Goal: Information Seeking & Learning: Learn about a topic

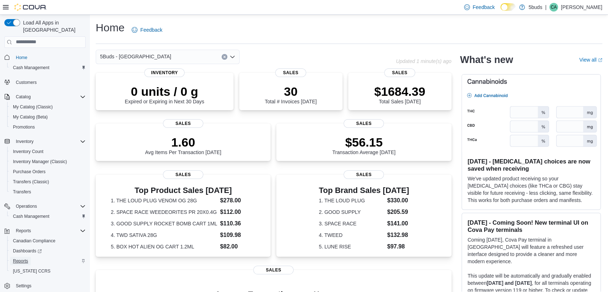
drag, startPoint x: 24, startPoint y: 252, endPoint x: 32, endPoint y: 250, distance: 8.0
click at [24, 258] on span "Reports" at bounding box center [20, 261] width 15 height 6
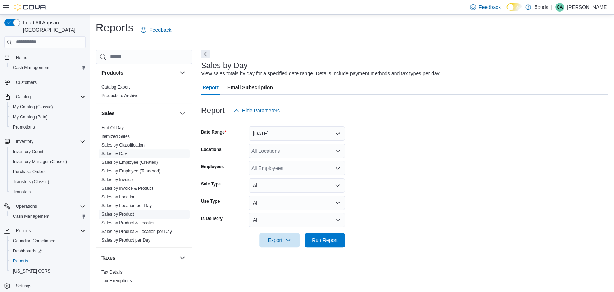
scroll to position [529, 0]
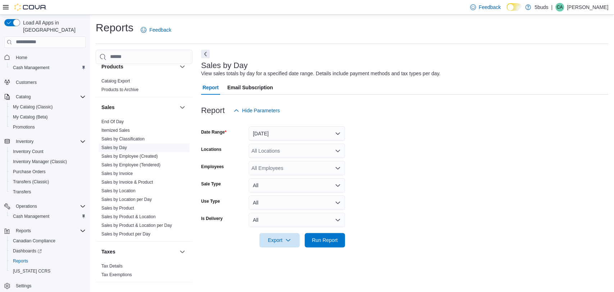
click at [115, 145] on link "Sales by Day" at bounding box center [114, 147] width 26 height 5
click at [340, 133] on button "[DATE]" at bounding box center [297, 133] width 96 height 14
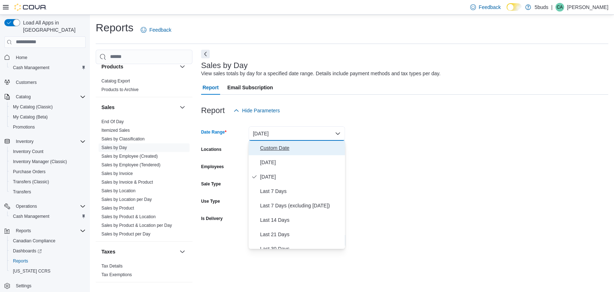
click at [306, 148] on span "Custom Date" at bounding box center [301, 148] width 82 height 9
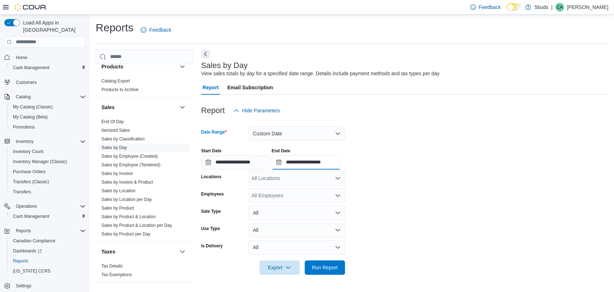
click at [319, 157] on input "**********" at bounding box center [306, 162] width 69 height 14
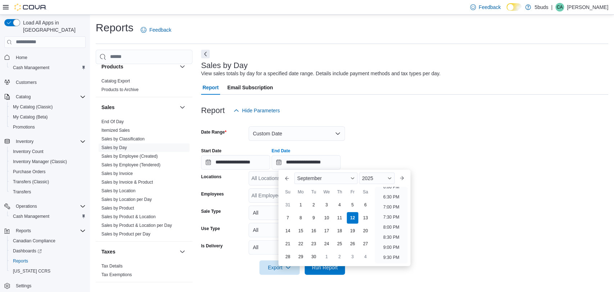
scroll to position [353, 0]
click at [396, 202] on li "6:00 PM" at bounding box center [391, 202] width 22 height 9
type input "**********"
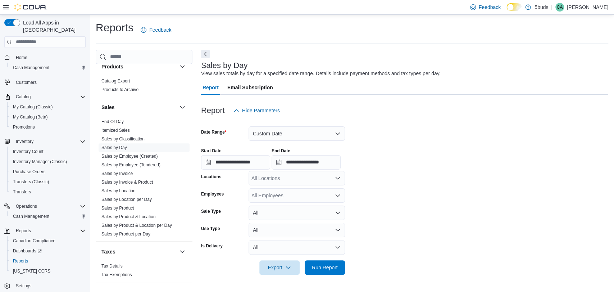
click at [402, 202] on form "**********" at bounding box center [404, 196] width 407 height 157
click at [331, 178] on div "All Locations" at bounding box center [297, 178] width 96 height 14
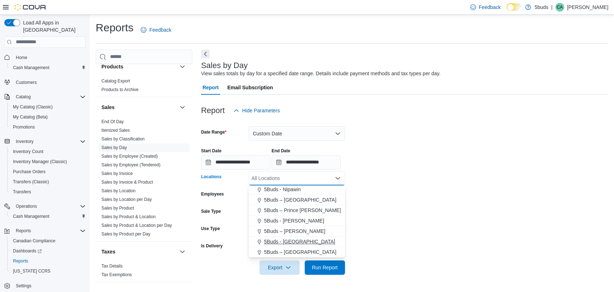
click at [305, 240] on div "5Buds - [GEOGRAPHIC_DATA]" at bounding box center [297, 241] width 88 height 7
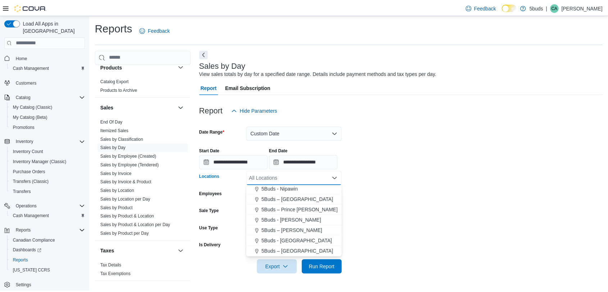
scroll to position [43, 0]
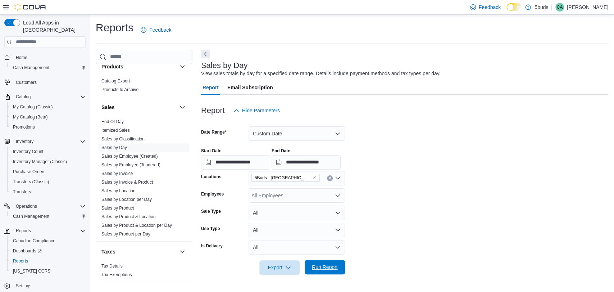
click at [317, 260] on span "Run Report" at bounding box center [325, 267] width 32 height 14
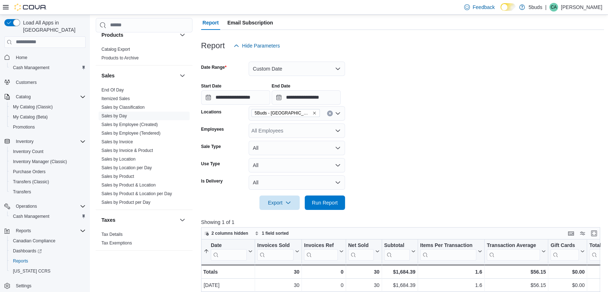
scroll to position [200, 0]
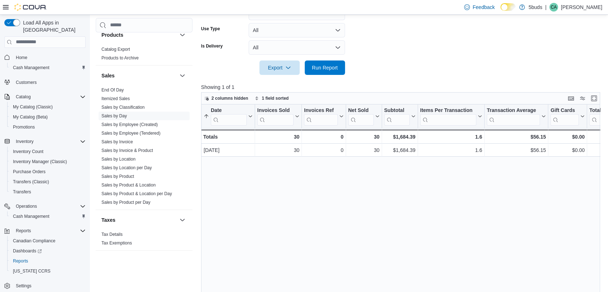
click at [17, 52] on button "Home" at bounding box center [44, 57] width 87 height 10
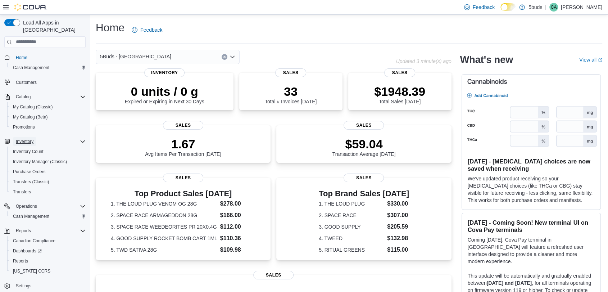
click at [21, 138] on span "Inventory" at bounding box center [25, 141] width 18 height 6
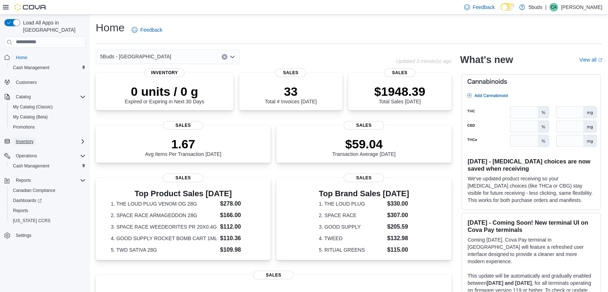
click at [25, 138] on span "Inventory" at bounding box center [25, 141] width 18 height 6
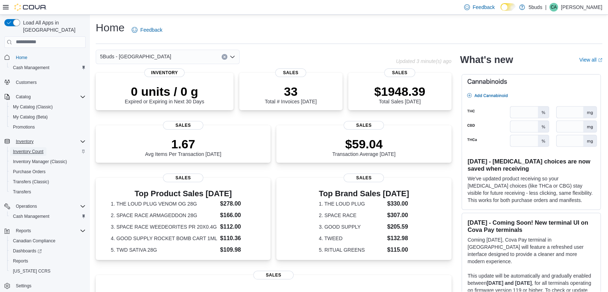
click at [28, 149] on span "Inventory Count" at bounding box center [28, 152] width 31 height 6
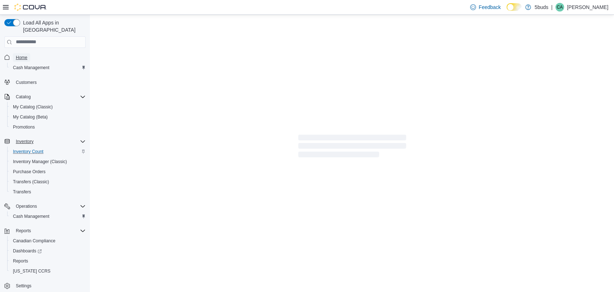
click at [22, 55] on span "Home" at bounding box center [22, 58] width 12 height 6
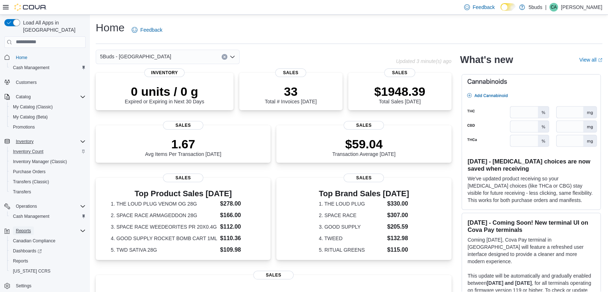
click at [24, 228] on span "Reports" at bounding box center [23, 231] width 15 height 6
click at [24, 258] on span "Reports" at bounding box center [20, 261] width 15 height 6
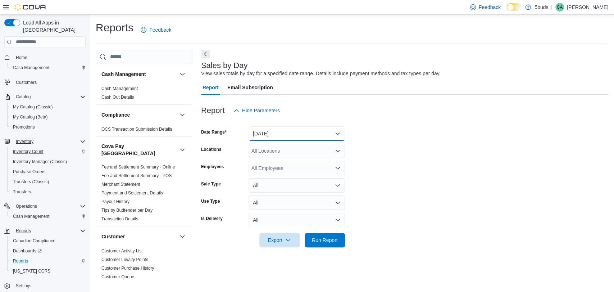
click at [338, 136] on button "[DATE]" at bounding box center [297, 133] width 96 height 14
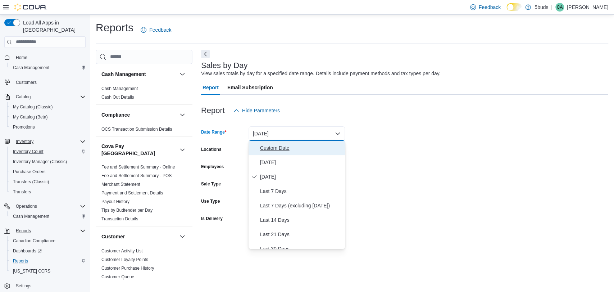
click at [308, 145] on span "Custom Date" at bounding box center [301, 148] width 82 height 9
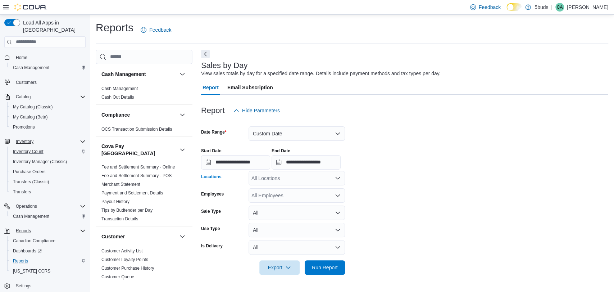
click at [327, 178] on div "All Locations" at bounding box center [297, 178] width 96 height 14
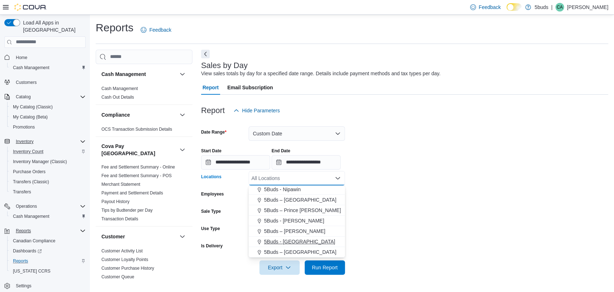
click at [300, 239] on span "5Buds - [GEOGRAPHIC_DATA]" at bounding box center [299, 241] width 71 height 7
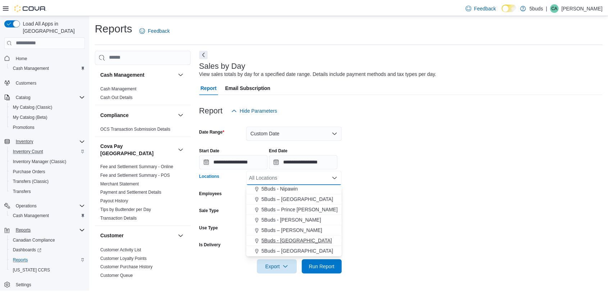
scroll to position [43, 0]
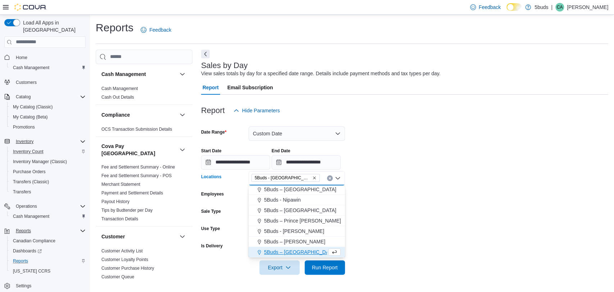
click at [371, 224] on form "**********" at bounding box center [404, 196] width 407 height 157
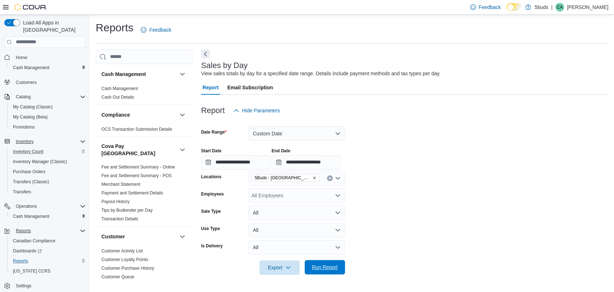
click at [319, 264] on span "Run Report" at bounding box center [325, 266] width 26 height 7
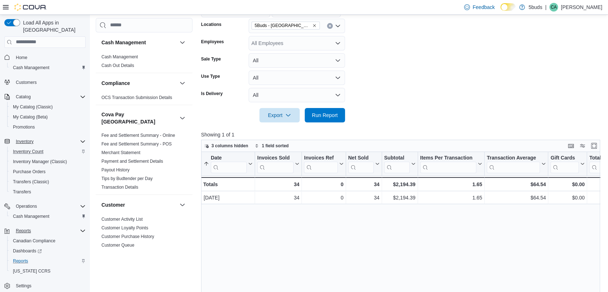
scroll to position [200, 0]
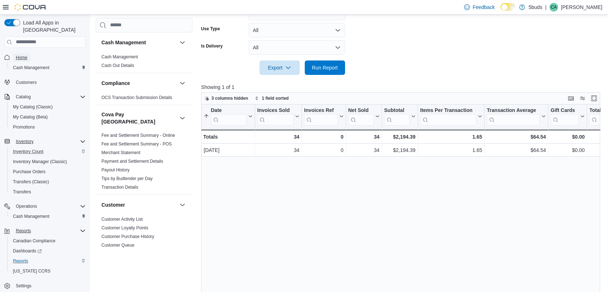
click at [25, 55] on span "Home" at bounding box center [22, 58] width 12 height 6
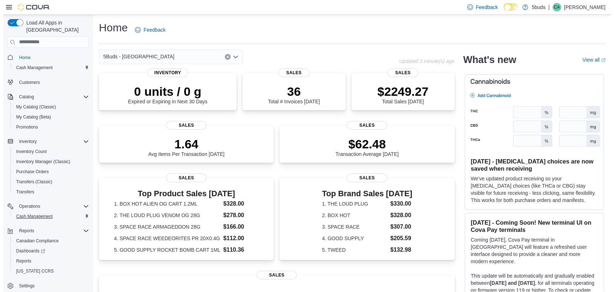
scroll to position [0, 0]
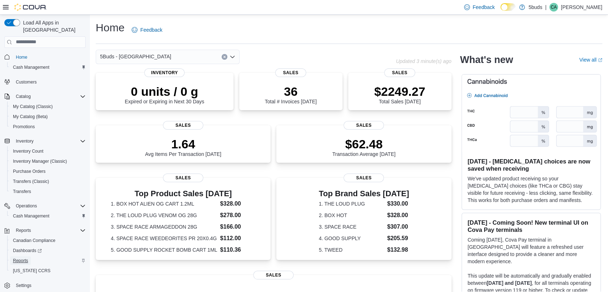
click at [19, 258] on span "Reports" at bounding box center [20, 261] width 15 height 6
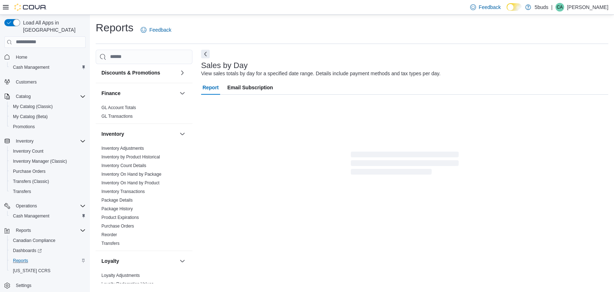
scroll to position [240, 0]
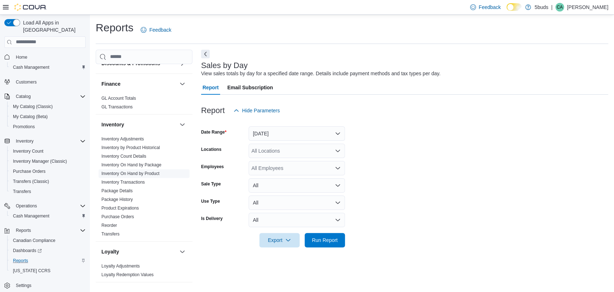
click at [128, 171] on link "Inventory On Hand by Product" at bounding box center [130, 173] width 58 height 5
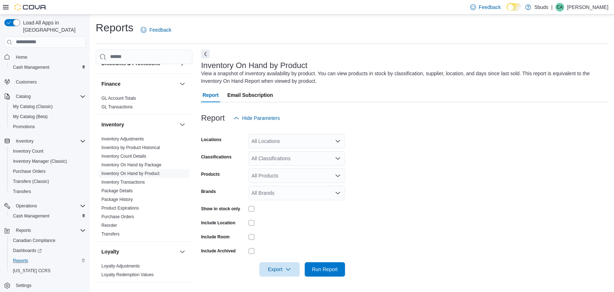
click at [311, 139] on div "All Locations" at bounding box center [297, 141] width 96 height 14
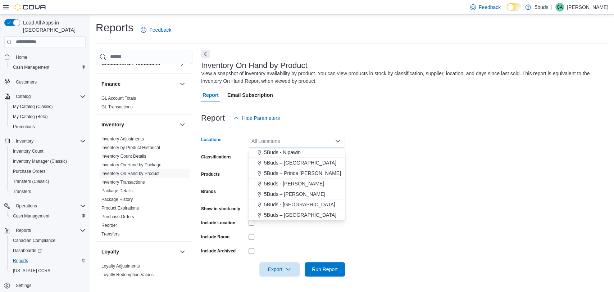
click at [296, 201] on span "5Buds - [GEOGRAPHIC_DATA]" at bounding box center [299, 204] width 71 height 7
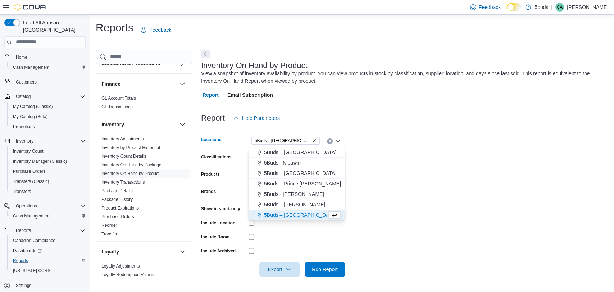
click at [429, 188] on form "Locations 5Buds - [GEOGRAPHIC_DATA] Combo box. Selected. 5Buds - [GEOGRAPHIC_DA…" at bounding box center [404, 200] width 407 height 151
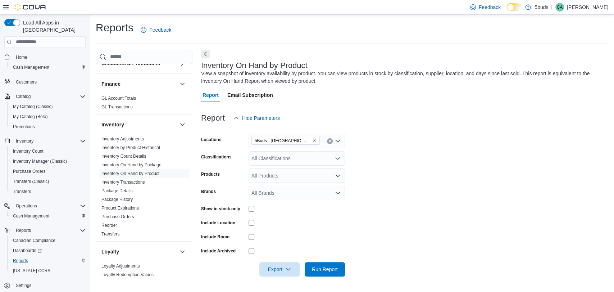
click at [268, 160] on div "All Classifications" at bounding box center [297, 158] width 96 height 14
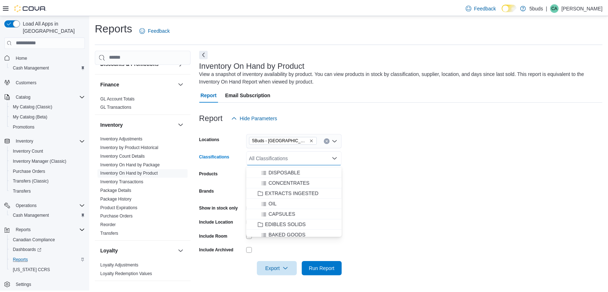
scroll to position [200, 0]
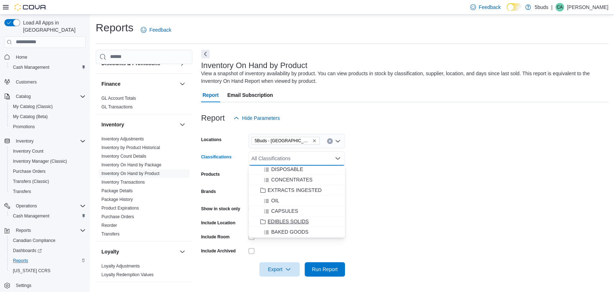
click at [286, 222] on span "EDIBLES SOLIDS" at bounding box center [288, 221] width 41 height 7
click at [287, 221] on span "BAKED GOODS" at bounding box center [289, 221] width 37 height 7
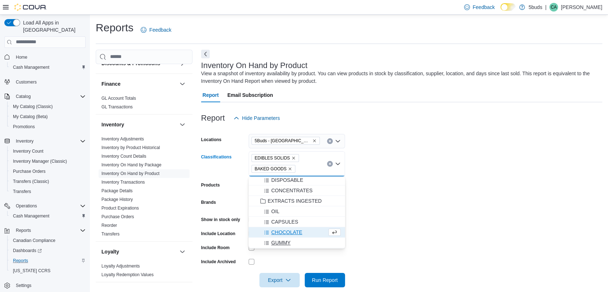
click at [285, 241] on span "GUMMY" at bounding box center [280, 242] width 19 height 7
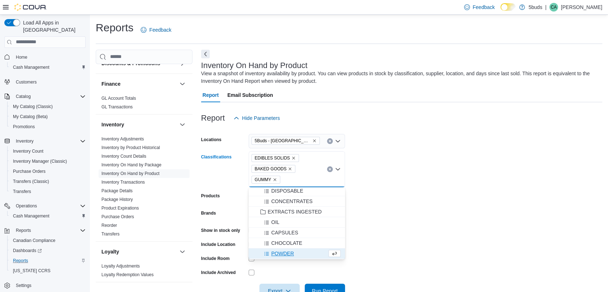
click at [291, 156] on icon "Remove EDIBLES SOLIDS from selection in this group" at bounding box center [293, 158] width 4 height 4
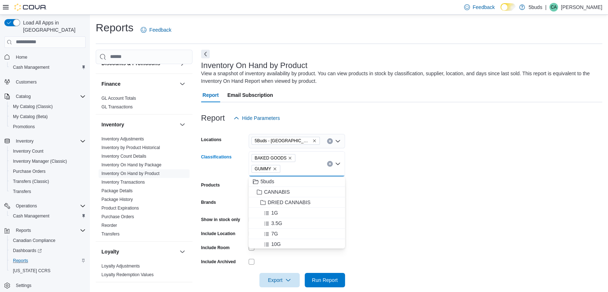
click at [288, 156] on icon "Remove BAKED GOODS from selection in this group" at bounding box center [290, 158] width 4 height 4
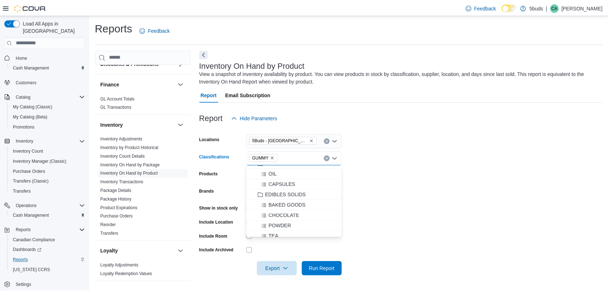
scroll to position [240, 0]
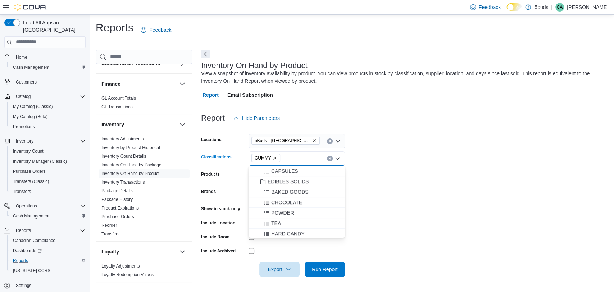
click at [283, 203] on span "CHOCOLATE" at bounding box center [286, 202] width 31 height 7
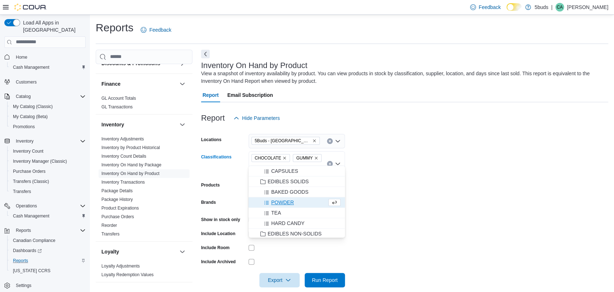
click at [371, 199] on form "Locations 5Buds - [GEOGRAPHIC_DATA] Classifications CHOCOLATE GUMMY Combo box. …" at bounding box center [404, 206] width 407 height 162
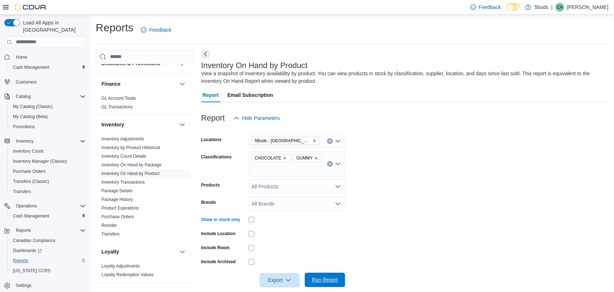
click at [317, 276] on span "Run Report" at bounding box center [325, 279] width 26 height 7
click at [314, 156] on icon "Remove GUMMY from selection in this group" at bounding box center [316, 158] width 4 height 4
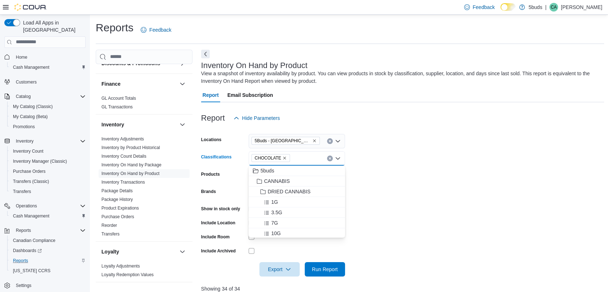
click at [282, 158] on icon "Remove CHOCOLATE from selection in this group" at bounding box center [284, 158] width 4 height 4
click at [277, 182] on span "28G" at bounding box center [275, 184] width 9 height 7
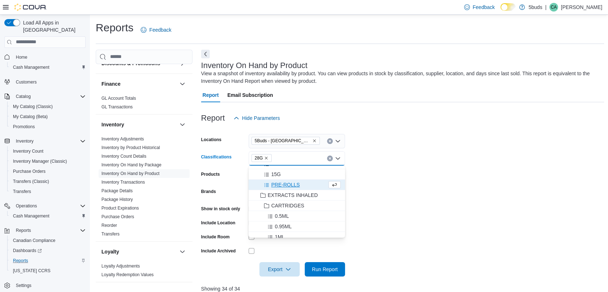
click at [406, 201] on form "Locations 5Buds - [GEOGRAPHIC_DATA] Classifications 28G Combo box. Selected. 28…" at bounding box center [402, 200] width 403 height 151
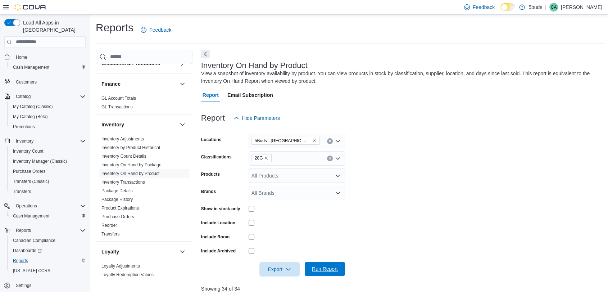
click at [318, 267] on span "Run Report" at bounding box center [325, 268] width 26 height 7
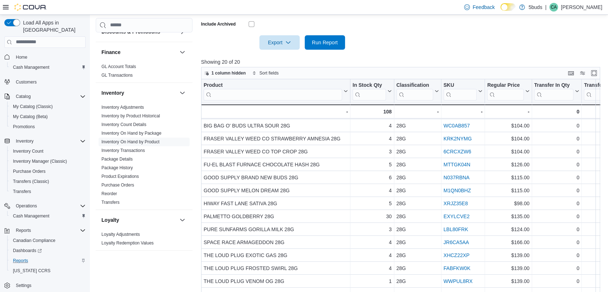
scroll to position [241, 0]
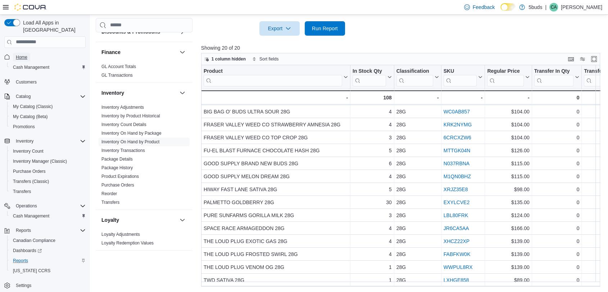
click at [19, 54] on span "Home" at bounding box center [22, 57] width 12 height 6
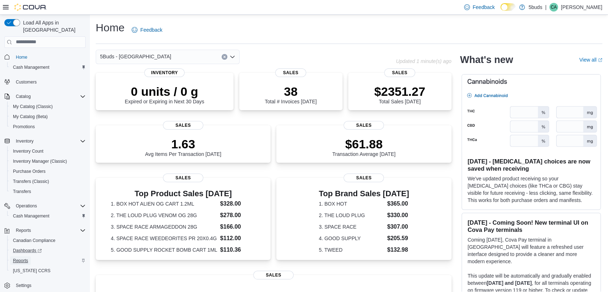
click at [25, 258] on span "Reports" at bounding box center [20, 261] width 15 height 6
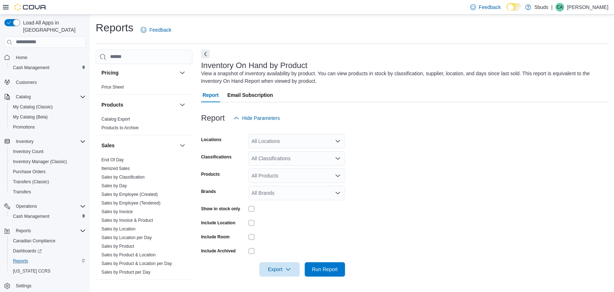
scroll to position [519, 0]
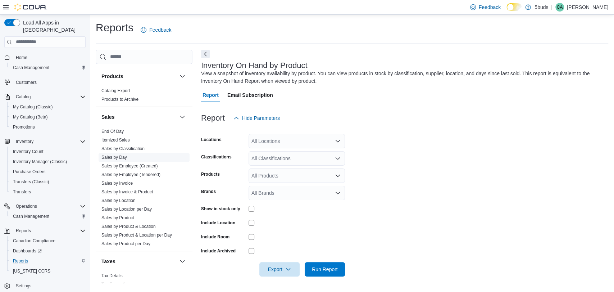
click at [120, 155] on link "Sales by Day" at bounding box center [114, 157] width 26 height 5
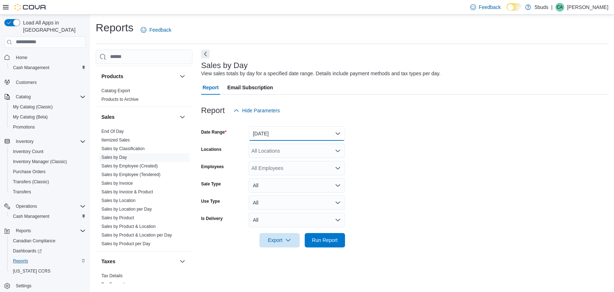
click at [328, 139] on button "[DATE]" at bounding box center [297, 133] width 96 height 14
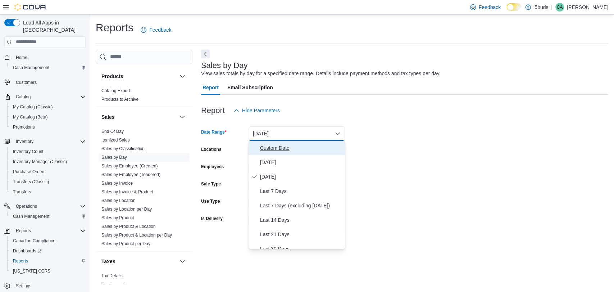
click at [283, 150] on span "Custom Date" at bounding box center [301, 148] width 82 height 9
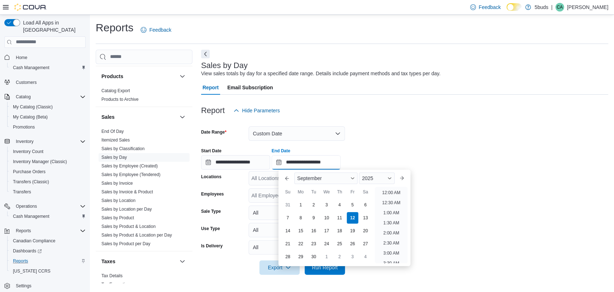
click at [314, 165] on input "**********" at bounding box center [306, 162] width 69 height 14
click at [392, 208] on li "7:00 PM" at bounding box center [391, 207] width 22 height 9
type input "**********"
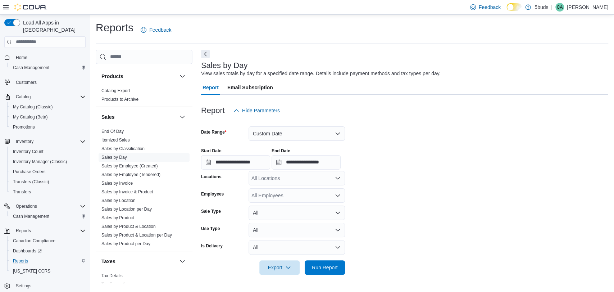
click at [420, 196] on form "**********" at bounding box center [404, 196] width 407 height 157
click at [314, 175] on div "All Locations" at bounding box center [297, 178] width 96 height 14
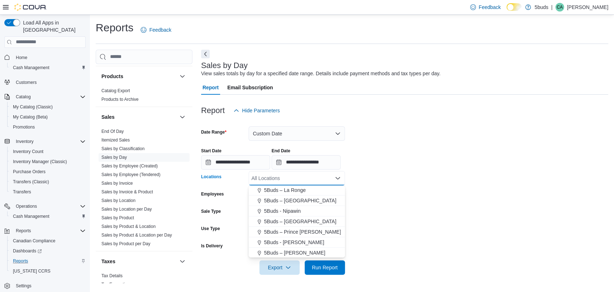
scroll to position [53, 0]
click at [300, 238] on span "5Buds - [GEOGRAPHIC_DATA]" at bounding box center [299, 241] width 71 height 7
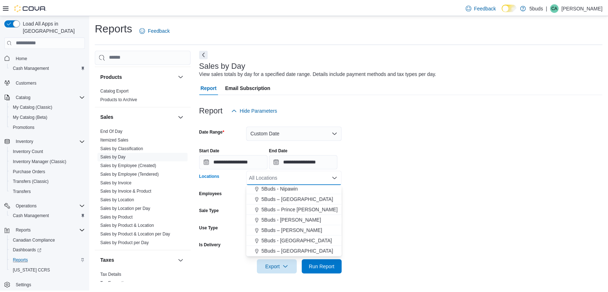
scroll to position [43, 0]
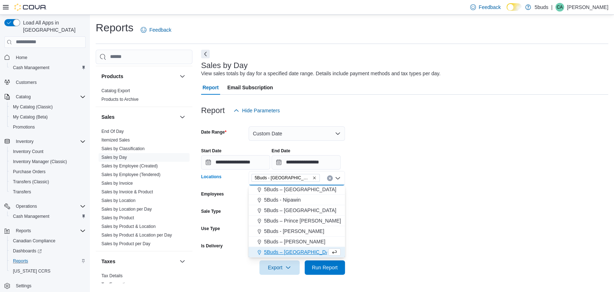
click at [372, 212] on form "**********" at bounding box center [404, 196] width 407 height 157
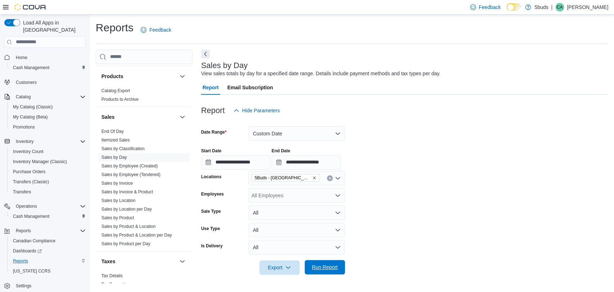
click at [330, 261] on span "Run Report" at bounding box center [325, 267] width 32 height 14
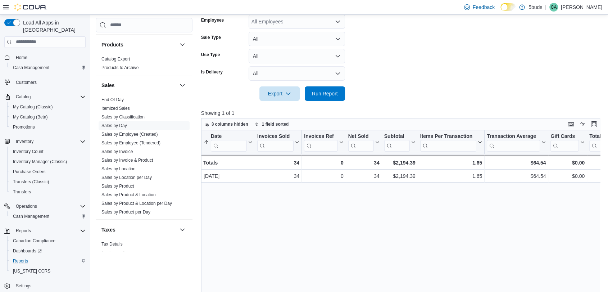
scroll to position [200, 0]
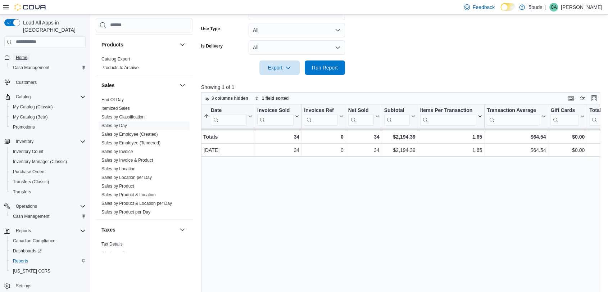
click at [26, 55] on span "Home" at bounding box center [22, 58] width 12 height 6
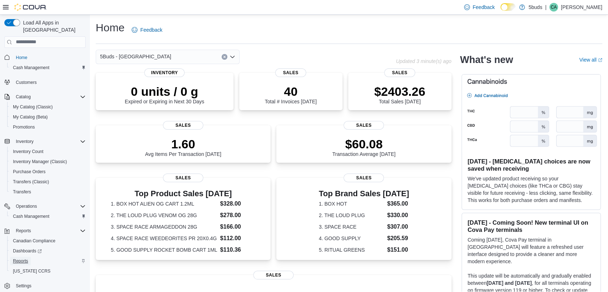
click at [26, 258] on span "Reports" at bounding box center [20, 261] width 15 height 6
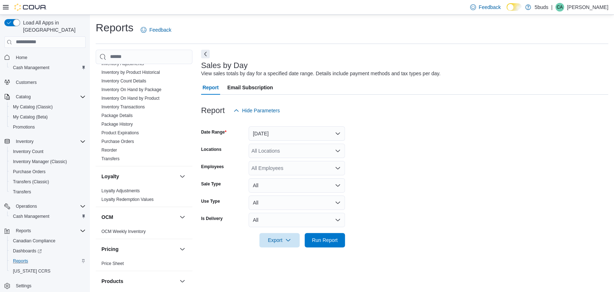
scroll to position [400, 0]
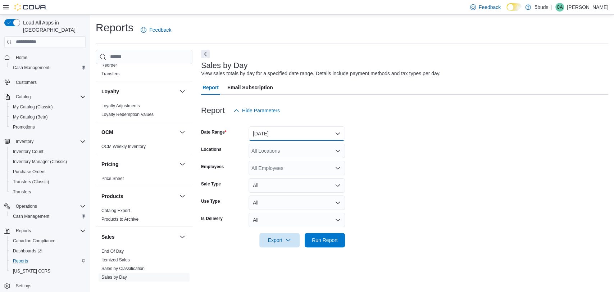
click at [331, 134] on button "[DATE]" at bounding box center [297, 133] width 96 height 14
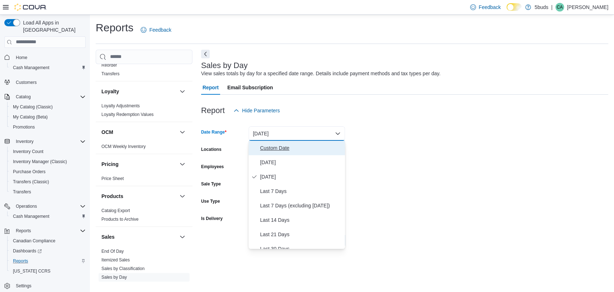
click at [268, 146] on span "Custom Date" at bounding box center [301, 148] width 82 height 9
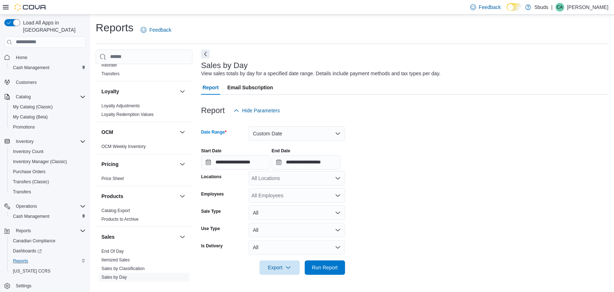
click at [337, 177] on icon "Open list of options" at bounding box center [338, 178] width 6 height 6
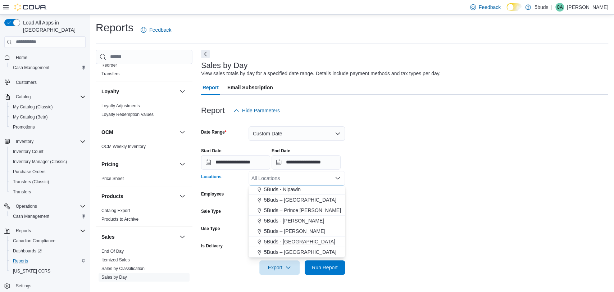
click at [294, 240] on span "5Buds - [GEOGRAPHIC_DATA]" at bounding box center [299, 241] width 71 height 7
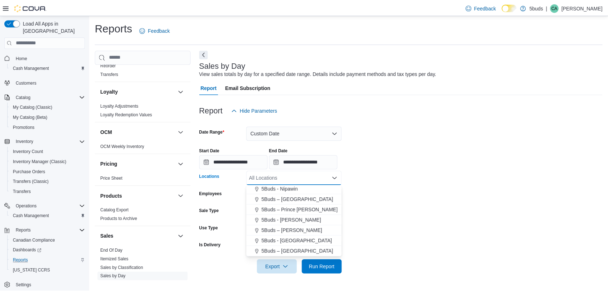
scroll to position [43, 0]
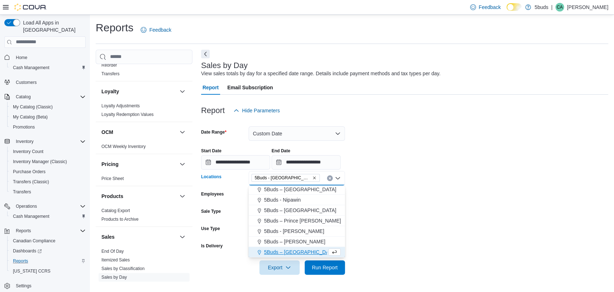
click at [399, 223] on form "**********" at bounding box center [404, 196] width 407 height 157
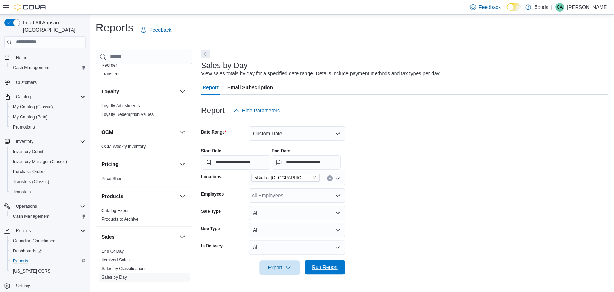
click at [325, 264] on span "Run Report" at bounding box center [325, 266] width 26 height 7
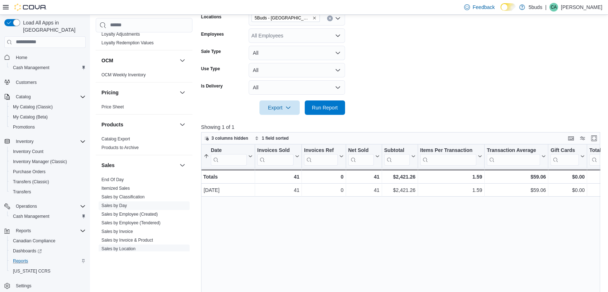
scroll to position [480, 0]
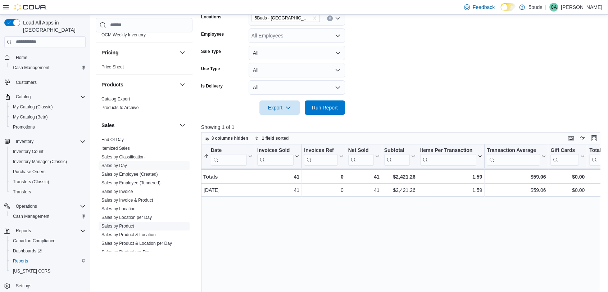
click at [131, 223] on link "Sales by Product" at bounding box center [117, 225] width 33 height 5
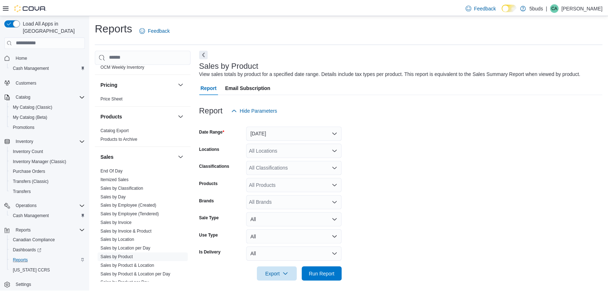
scroll to position [4, 0]
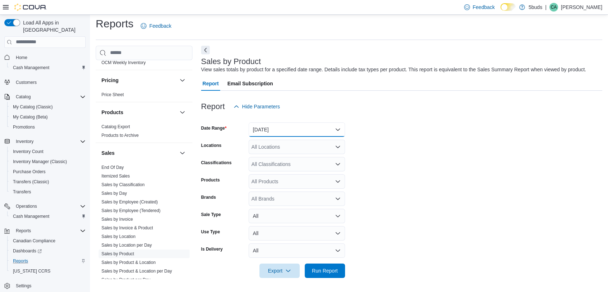
click at [337, 127] on button "[DATE]" at bounding box center [297, 129] width 96 height 14
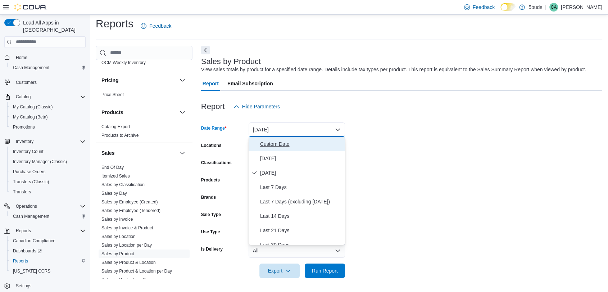
click at [282, 145] on span "Custom Date" at bounding box center [301, 144] width 82 height 9
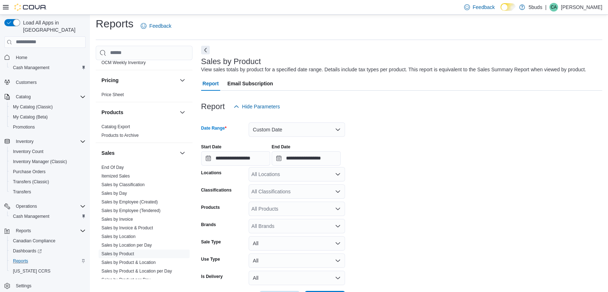
click at [336, 172] on icon "Open list of options" at bounding box center [338, 174] width 6 height 6
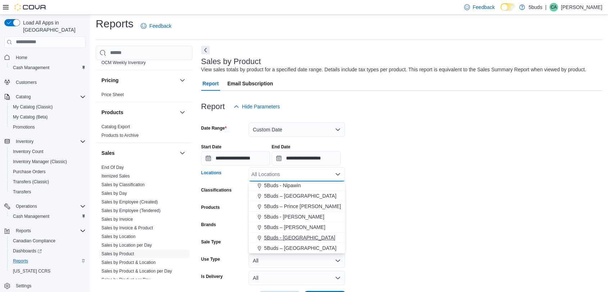
click at [293, 236] on span "5Buds - [GEOGRAPHIC_DATA]" at bounding box center [299, 237] width 71 height 7
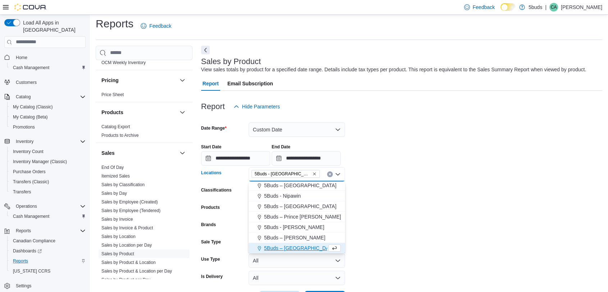
scroll to position [43, 0]
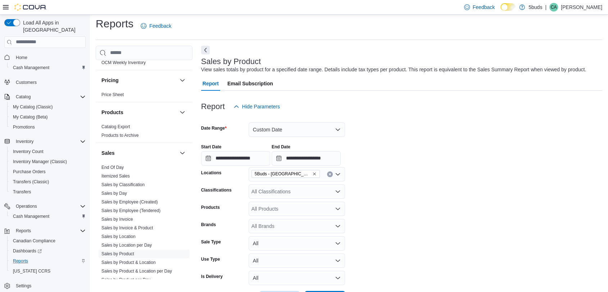
click at [360, 219] on form "**********" at bounding box center [401, 209] width 401 height 191
click at [338, 188] on icon "Open list of options" at bounding box center [338, 191] width 6 height 6
click at [371, 196] on form "**********" at bounding box center [401, 209] width 401 height 191
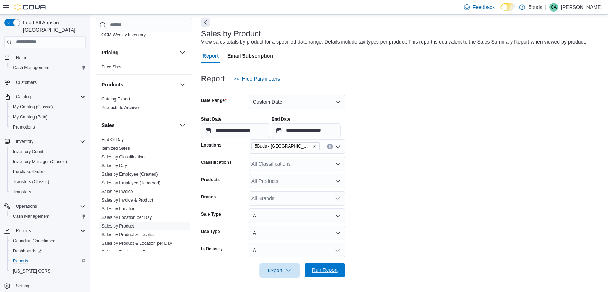
click at [327, 264] on span "Run Report" at bounding box center [325, 270] width 32 height 14
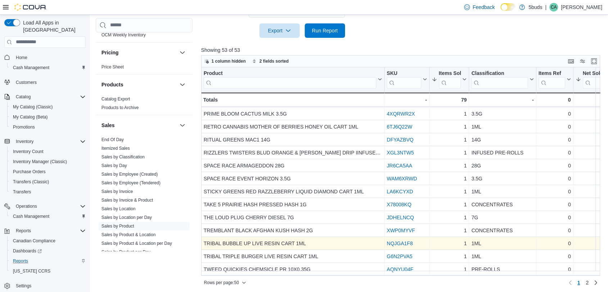
scroll to position [273, 0]
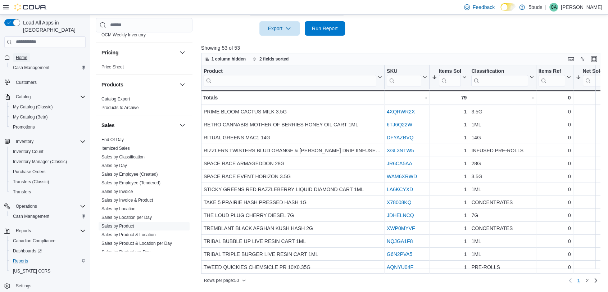
click at [22, 55] on span "Home" at bounding box center [22, 58] width 12 height 6
